Goal: Task Accomplishment & Management: Use online tool/utility

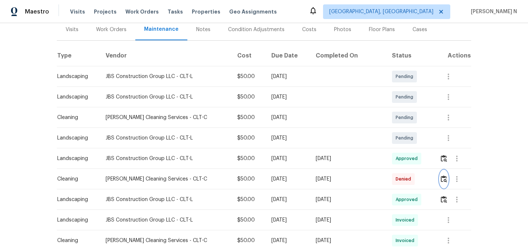
scroll to position [94, 0]
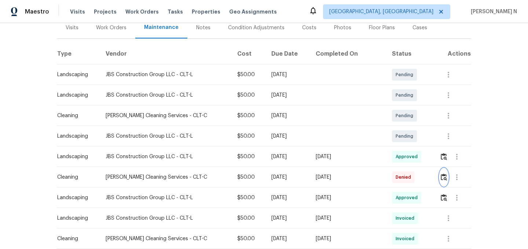
click at [443, 176] on img "button" at bounding box center [444, 177] width 6 height 7
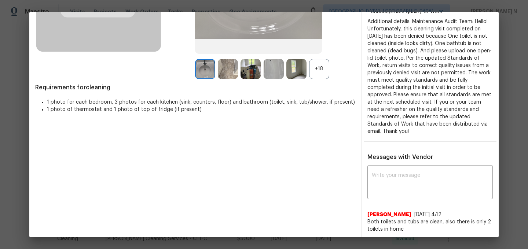
scroll to position [150, 0]
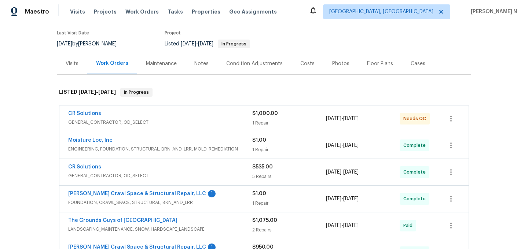
scroll to position [29, 0]
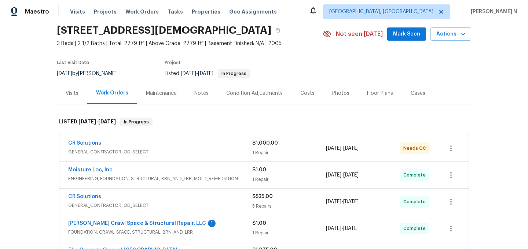
click at [169, 100] on div "Maintenance" at bounding box center [161, 93] width 48 height 22
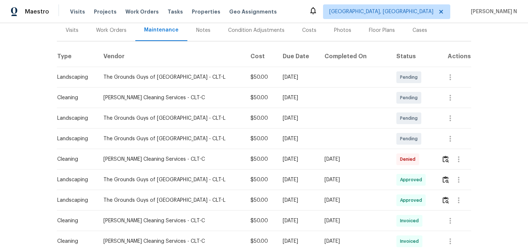
scroll to position [94, 0]
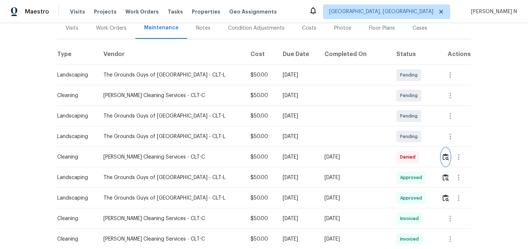
click at [446, 158] on img "button" at bounding box center [446, 157] width 6 height 7
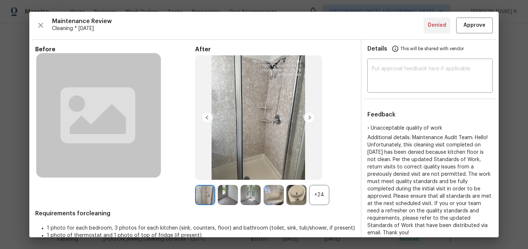
click at [322, 194] on div "+24" at bounding box center [319, 195] width 20 height 20
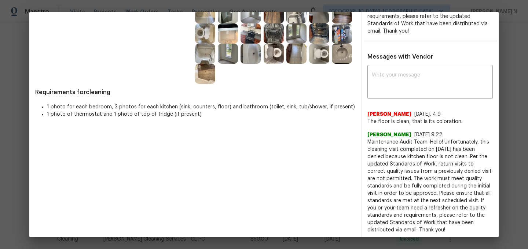
scroll to position [166, 0]
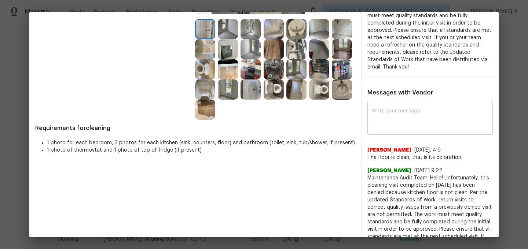
click at [383, 109] on textarea at bounding box center [430, 119] width 117 height 21
paste textarea "Maintenance Audit Team: Hello! Thank you for the feedback after further review …"
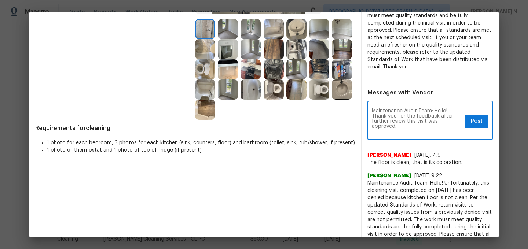
scroll to position [0, 0]
type textarea "Maintenance Audit Team: Hello! Thank you for the feedback after further review …"
click at [476, 117] on span "Post" at bounding box center [477, 121] width 12 height 9
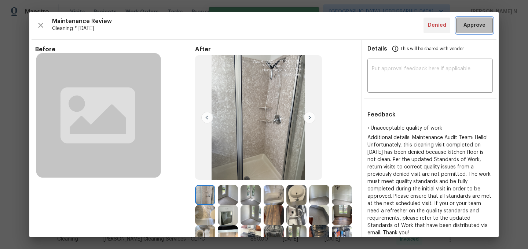
click at [476, 31] on button "Approve" at bounding box center [474, 26] width 37 height 16
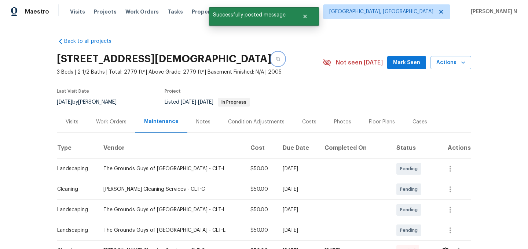
click at [285, 59] on button "button" at bounding box center [277, 58] width 13 height 13
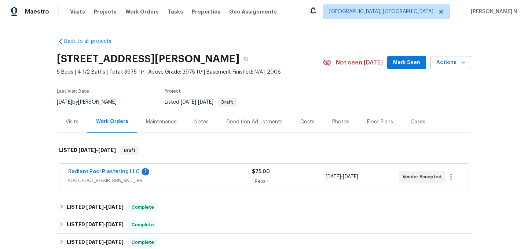
click at [151, 125] on div "Maintenance" at bounding box center [161, 121] width 31 height 7
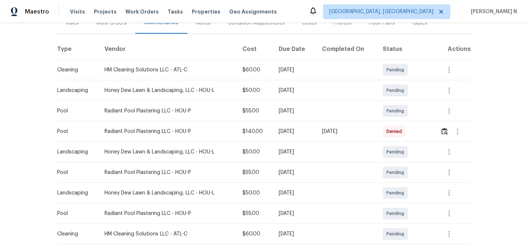
scroll to position [110, 0]
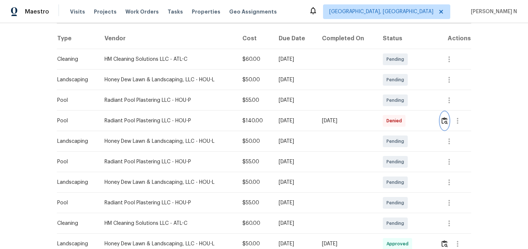
click at [446, 124] on img "button" at bounding box center [444, 120] width 6 height 7
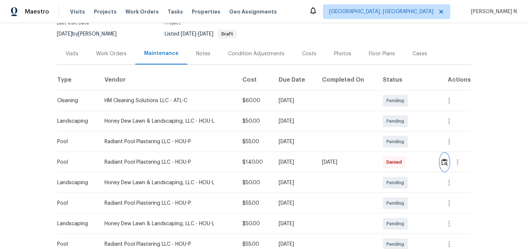
scroll to position [72, 0]
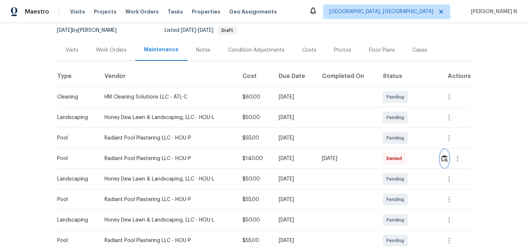
click at [445, 162] on img "button" at bounding box center [444, 158] width 6 height 7
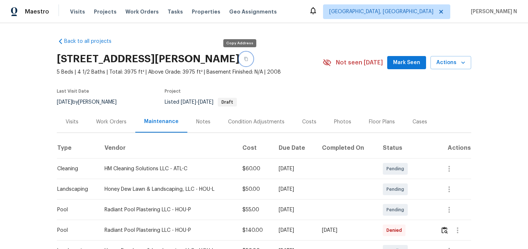
click at [242, 58] on button "button" at bounding box center [245, 58] width 13 height 13
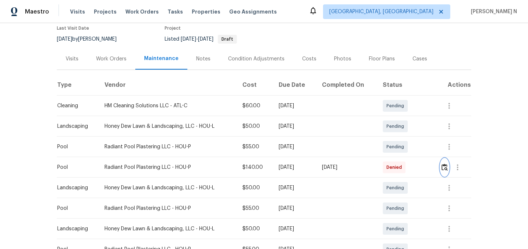
click at [445, 160] on button "button" at bounding box center [444, 168] width 8 height 18
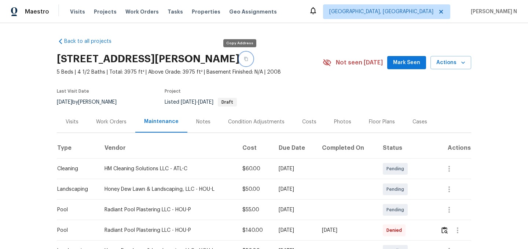
click at [239, 55] on button "button" at bounding box center [245, 58] width 13 height 13
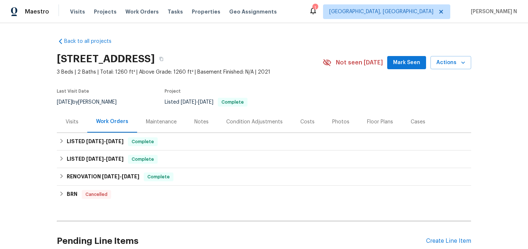
click at [153, 121] on div "Maintenance" at bounding box center [161, 121] width 31 height 7
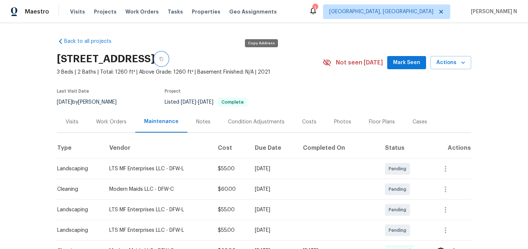
click at [168, 56] on button "button" at bounding box center [161, 58] width 13 height 13
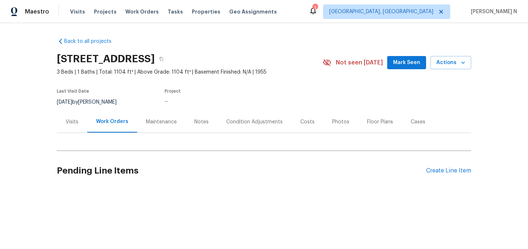
click at [162, 123] on div "Maintenance" at bounding box center [161, 121] width 31 height 7
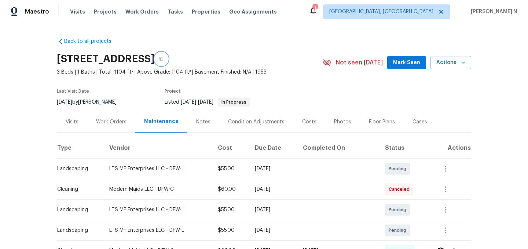
click at [164, 60] on icon "button" at bounding box center [161, 59] width 4 height 4
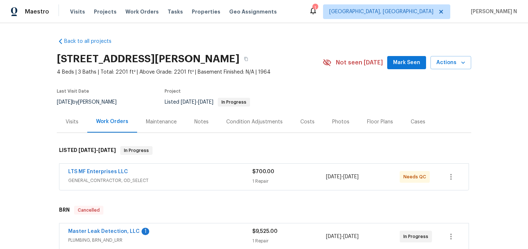
click at [159, 119] on div "Maintenance" at bounding box center [161, 121] width 31 height 7
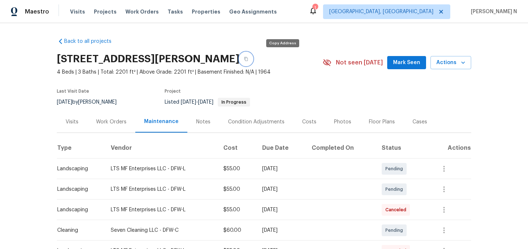
click at [253, 56] on button "button" at bounding box center [245, 58] width 13 height 13
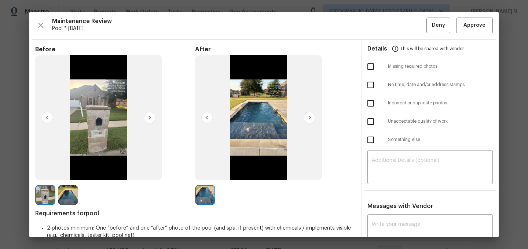
scroll to position [158, 0]
